Goal: Check status: Check status

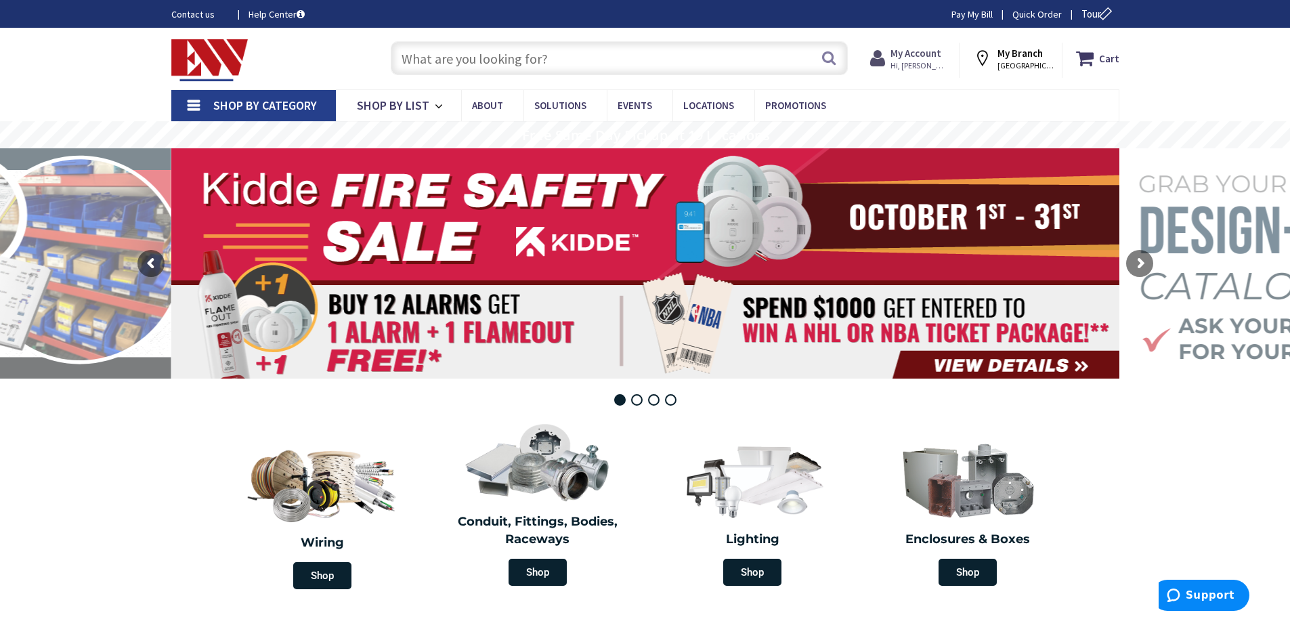
click at [913, 60] on span "Hi, [PERSON_NAME]" at bounding box center [920, 65] width 58 height 11
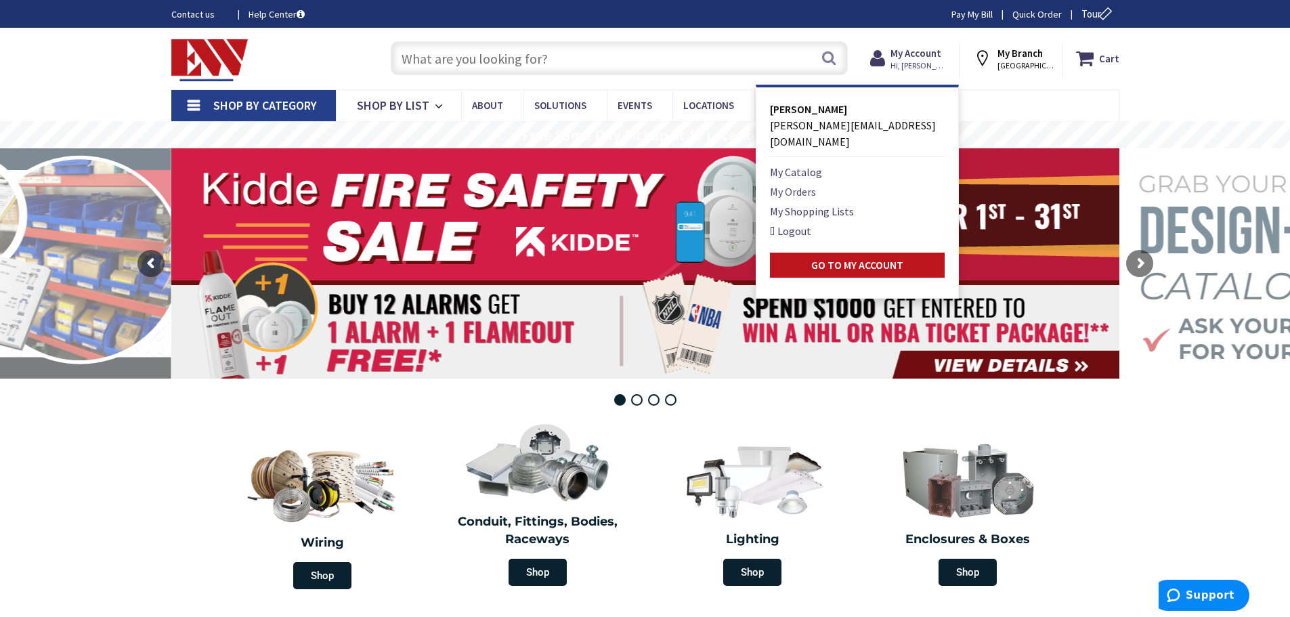
click at [800, 184] on link "My Orders" at bounding box center [793, 192] width 46 height 16
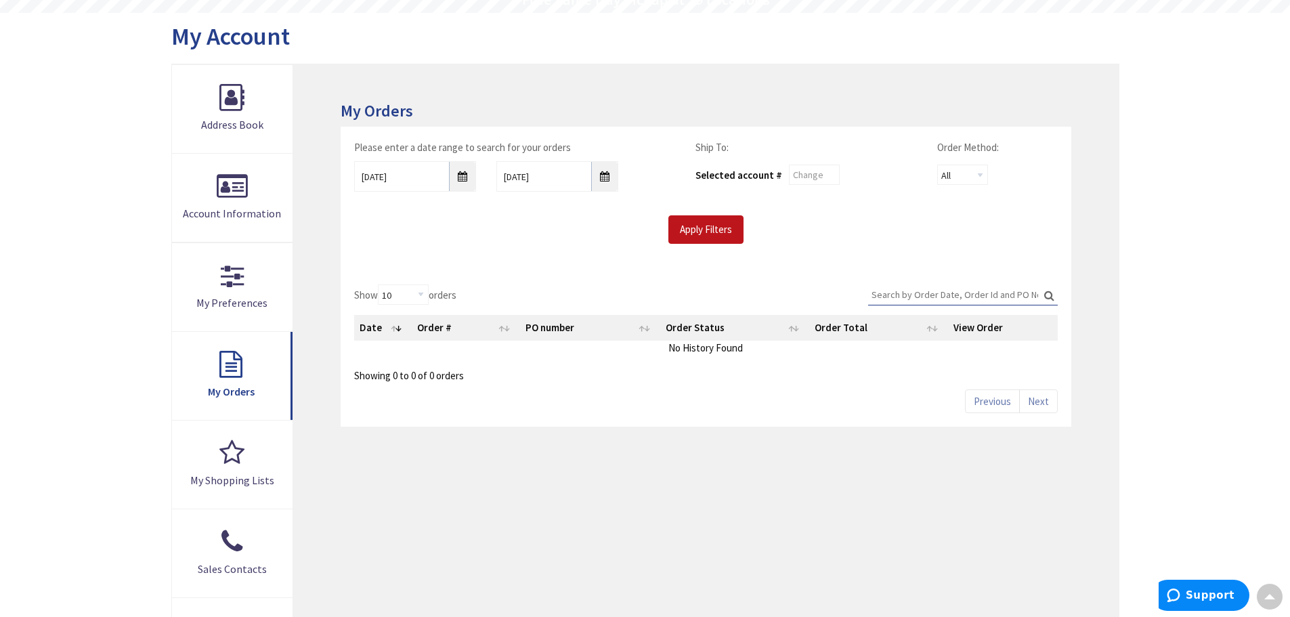
scroll to position [203, 0]
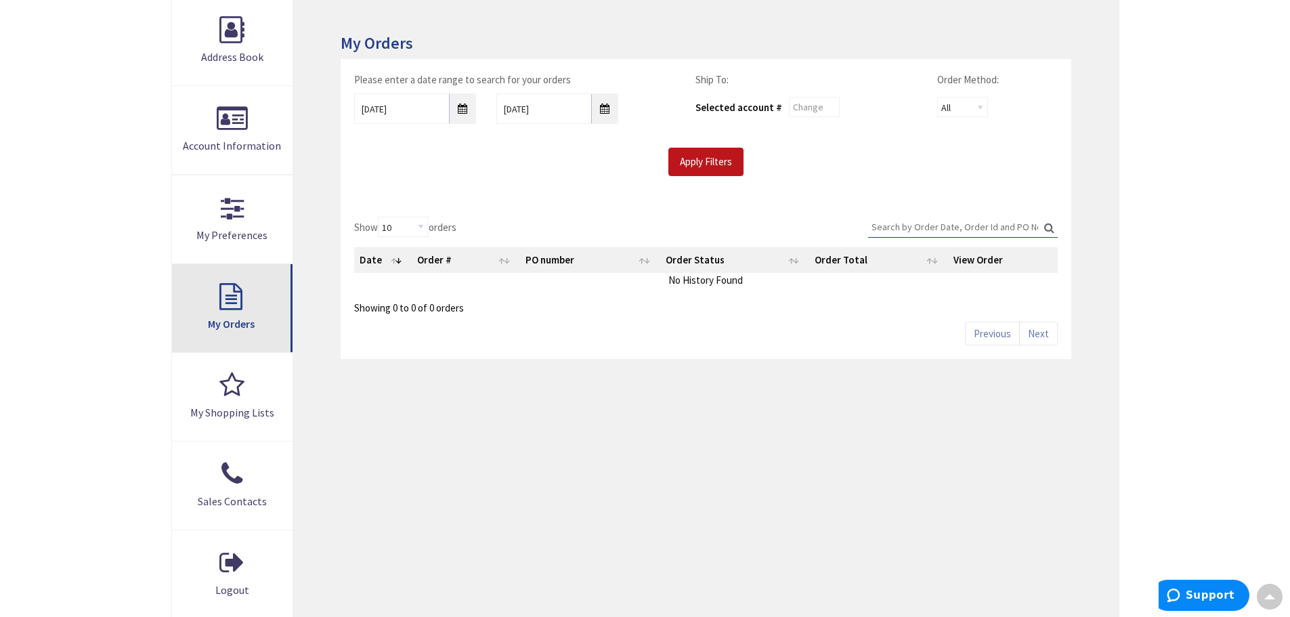
click at [204, 301] on link "My Orders" at bounding box center [232, 308] width 121 height 88
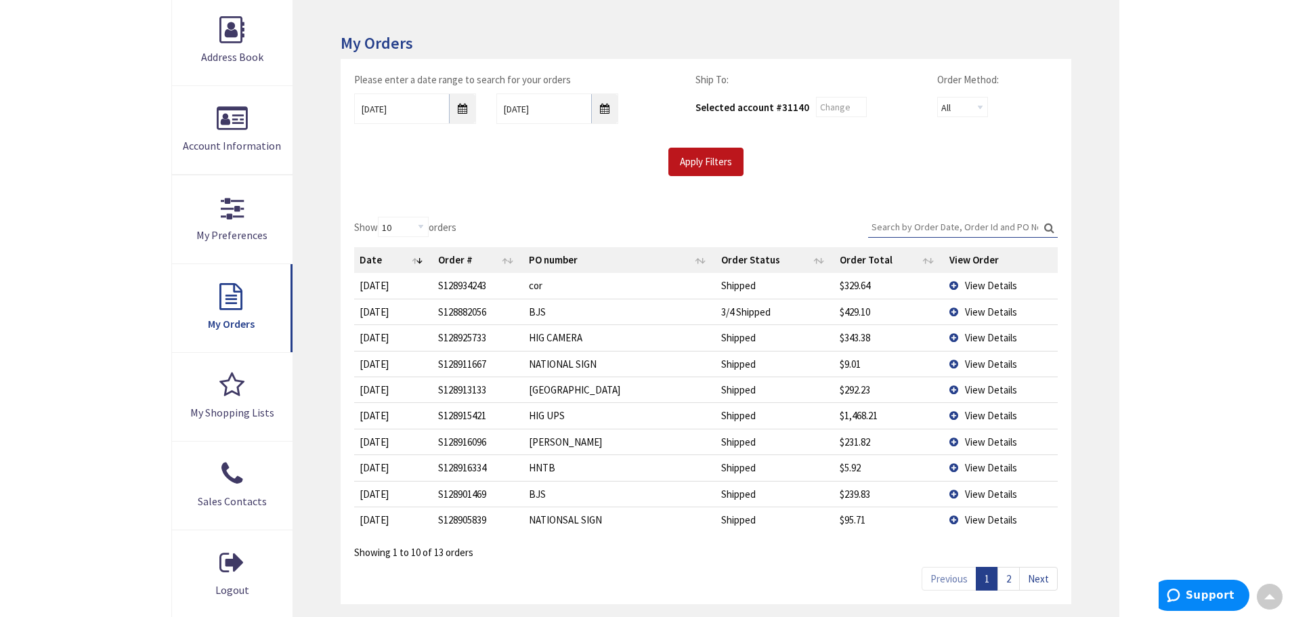
click at [954, 312] on td "View Details" at bounding box center [1001, 312] width 114 height 26
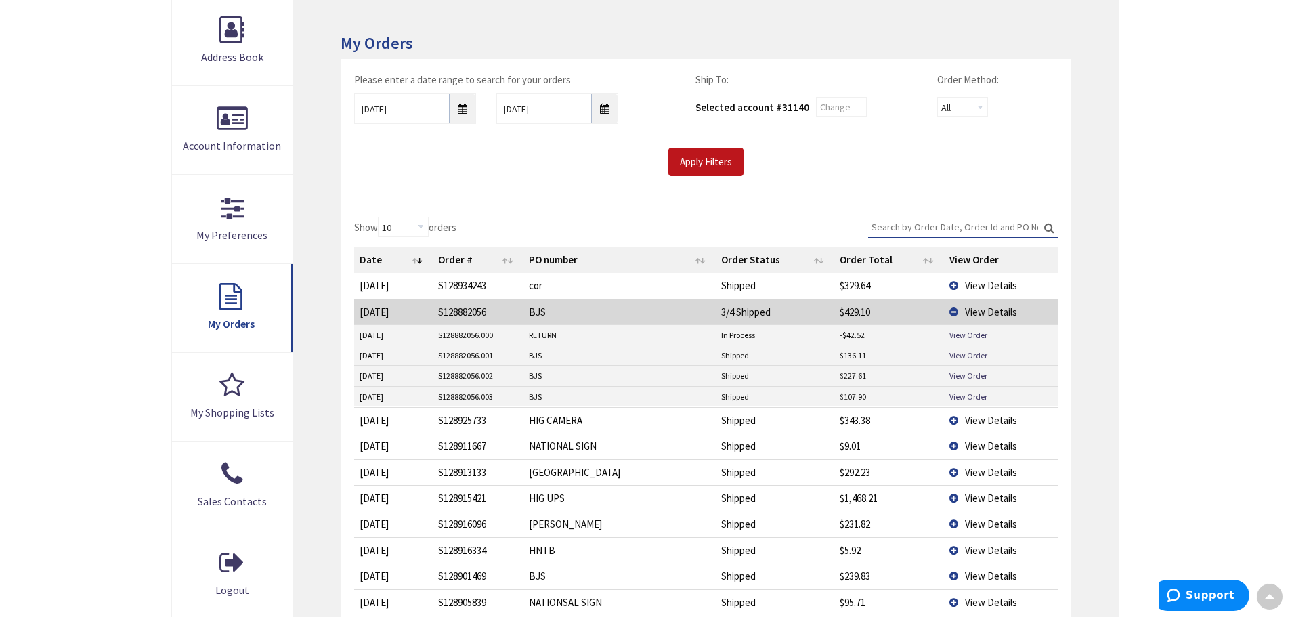
scroll to position [205, 0]
click at [961, 336] on link "View Order" at bounding box center [969, 335] width 38 height 12
click at [955, 358] on link "View Order" at bounding box center [969, 355] width 38 height 12
click at [979, 379] on link "View Order" at bounding box center [969, 376] width 38 height 12
click at [962, 391] on link "View Order" at bounding box center [969, 397] width 38 height 12
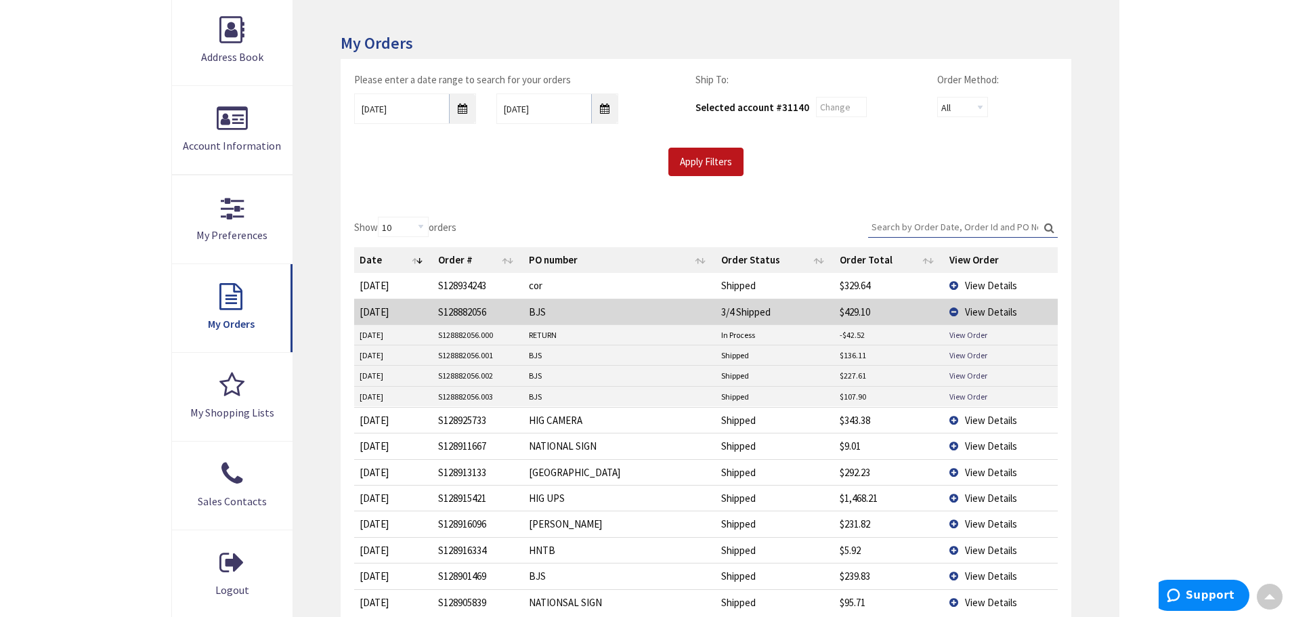
click at [981, 309] on span "View Details" at bounding box center [991, 311] width 52 height 13
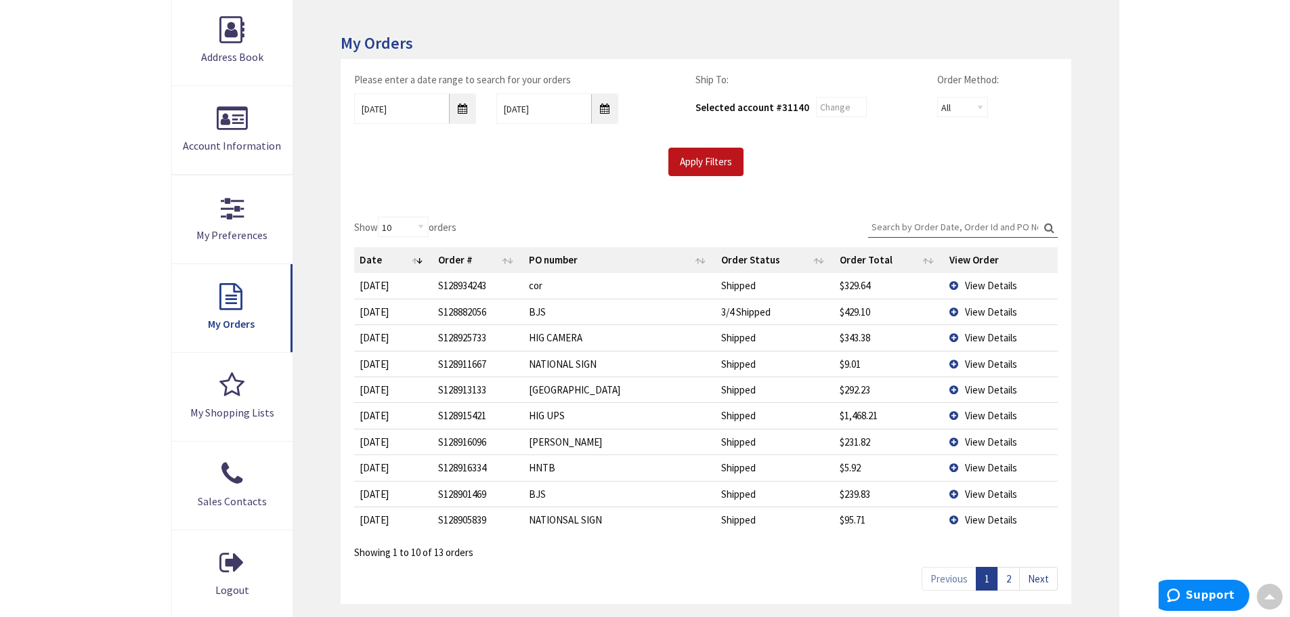
click at [979, 492] on span "View Details" at bounding box center [991, 494] width 52 height 13
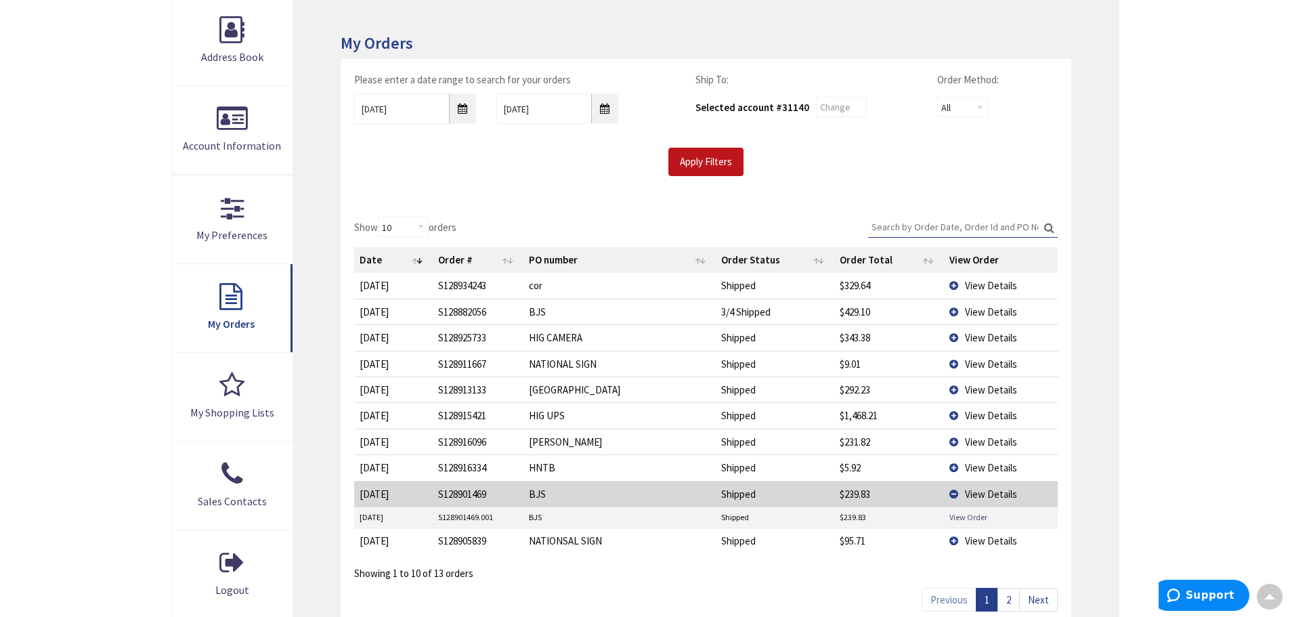
click at [958, 513] on link "View Order" at bounding box center [969, 517] width 38 height 12
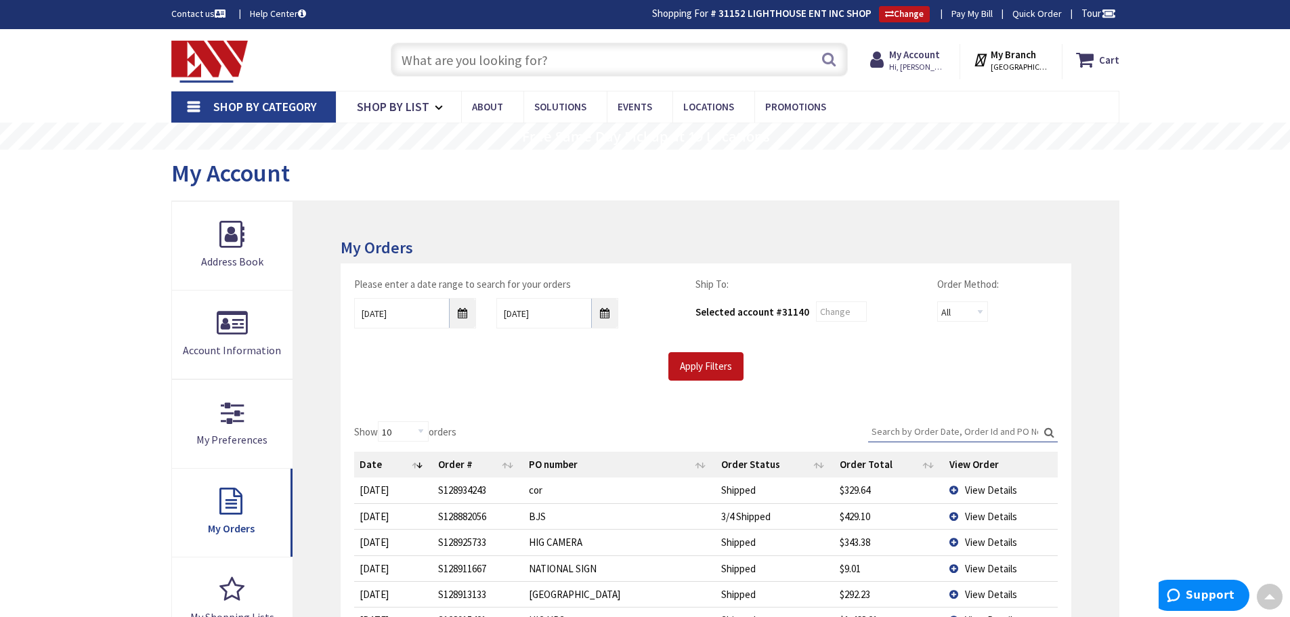
scroll to position [0, 0]
click at [588, 66] on input "text" at bounding box center [619, 60] width 457 height 34
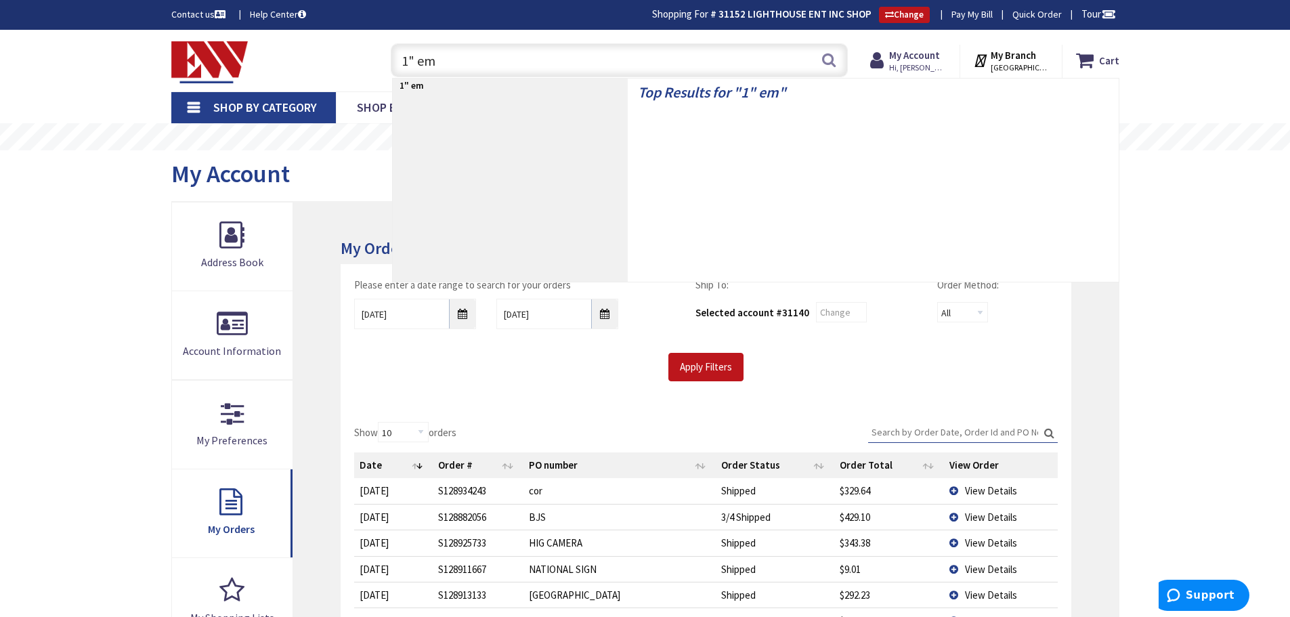
type input "1" emt"
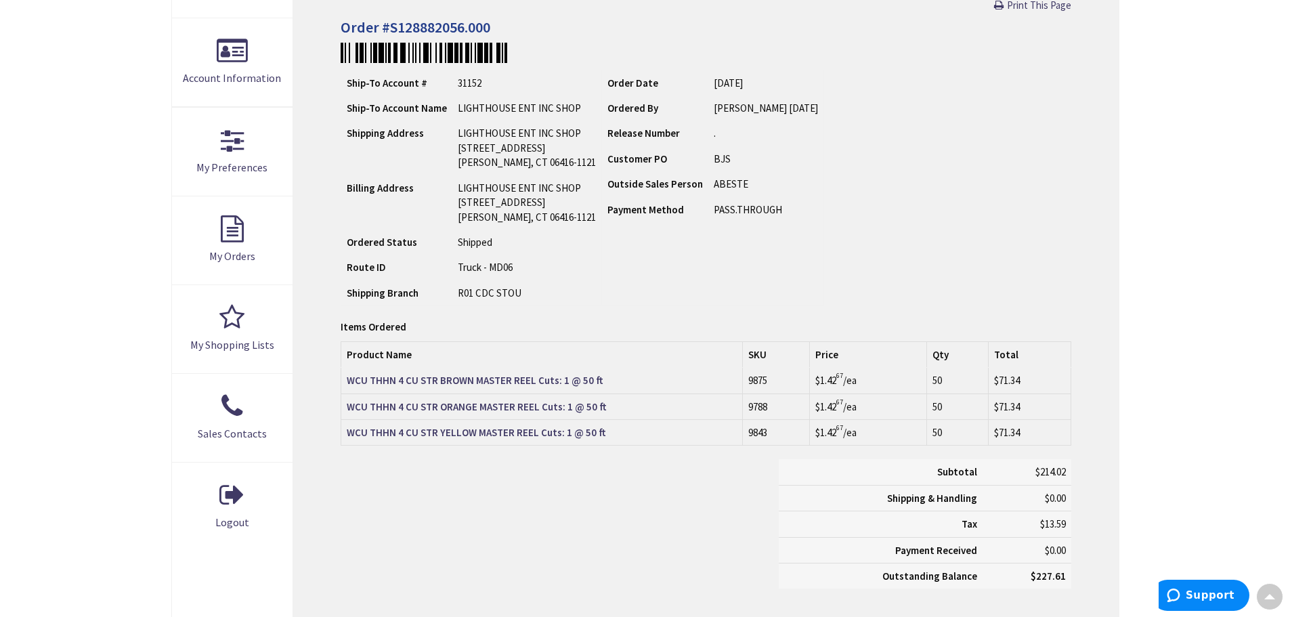
scroll to position [273, 0]
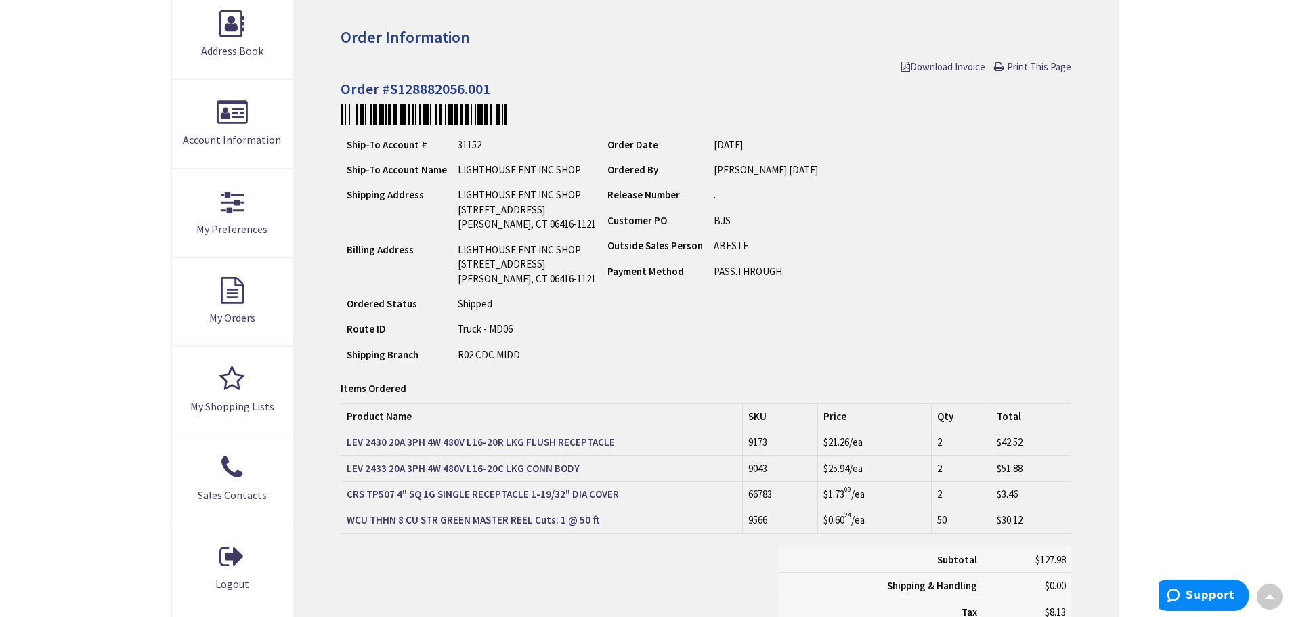
scroll to position [203, 0]
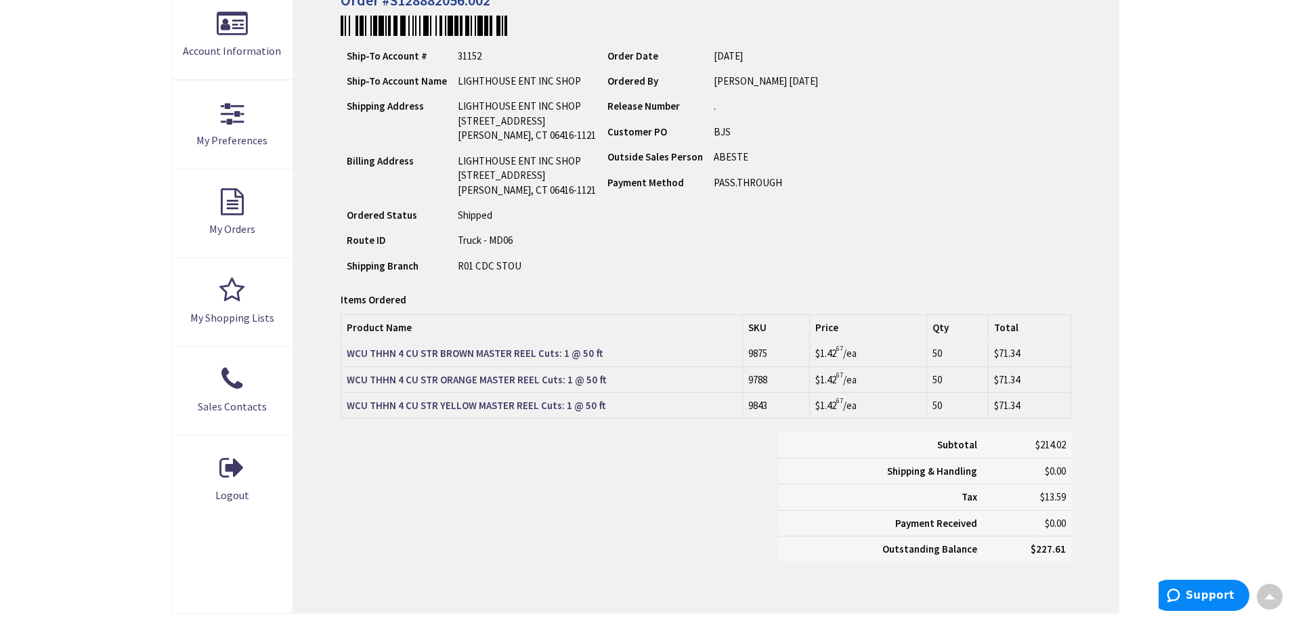
scroll to position [474, 0]
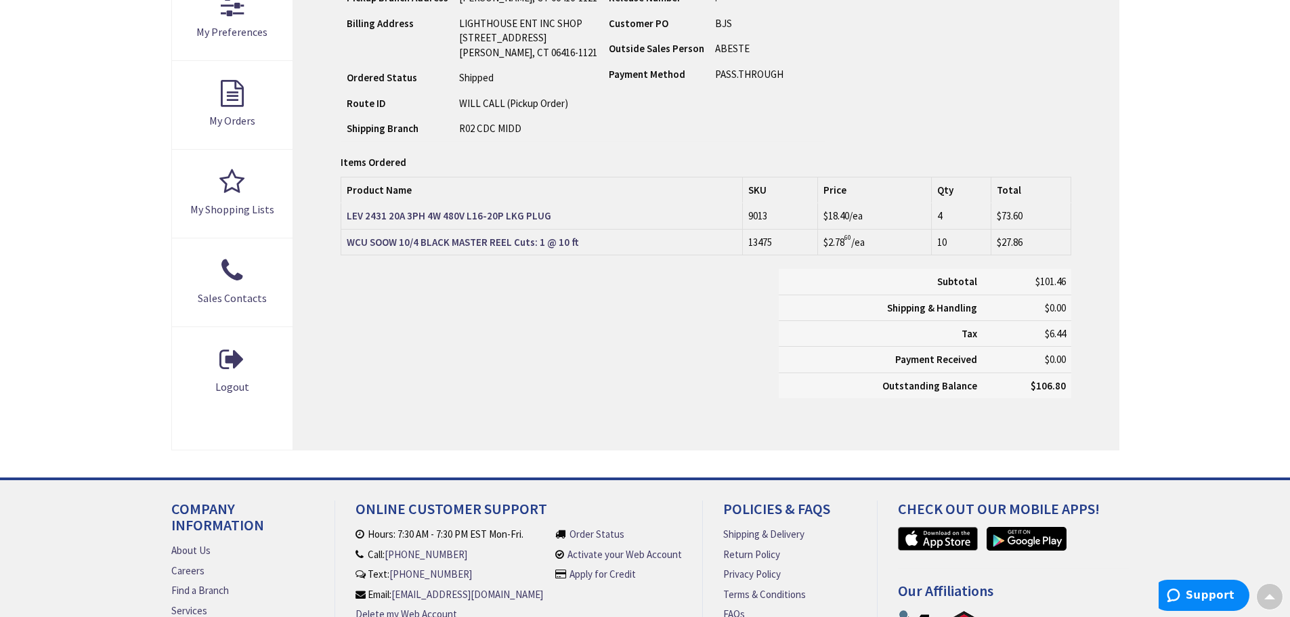
scroll to position [408, 0]
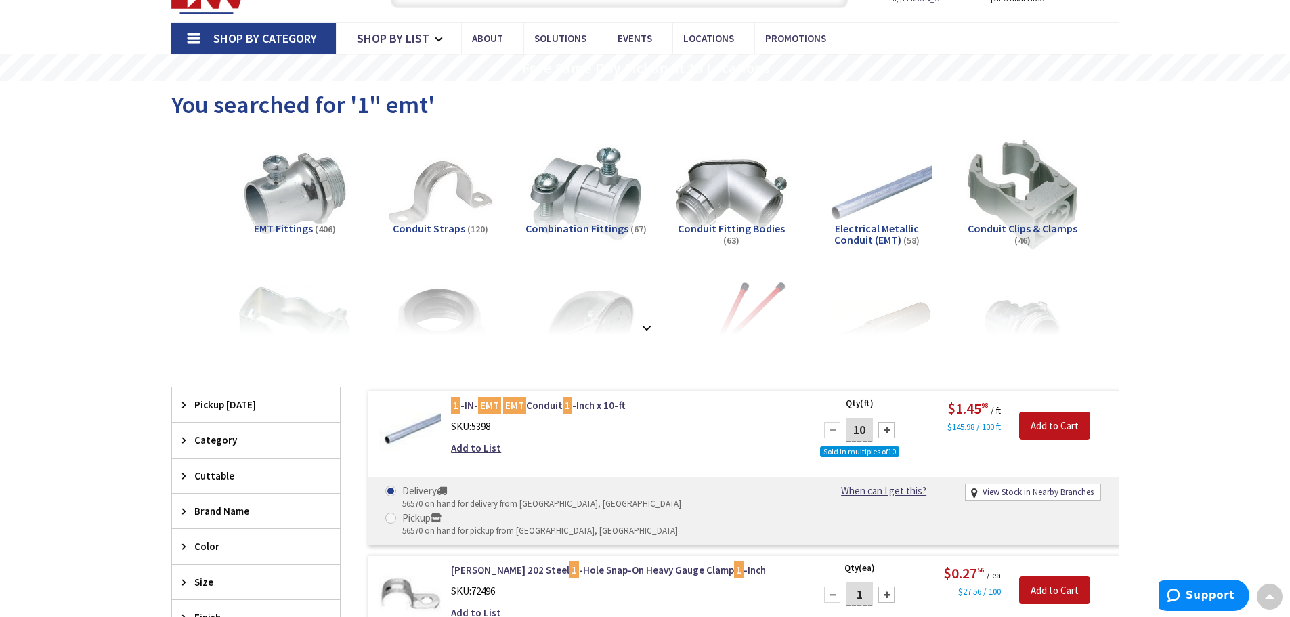
scroll to position [68, 0]
